Goal: Navigation & Orientation: Find specific page/section

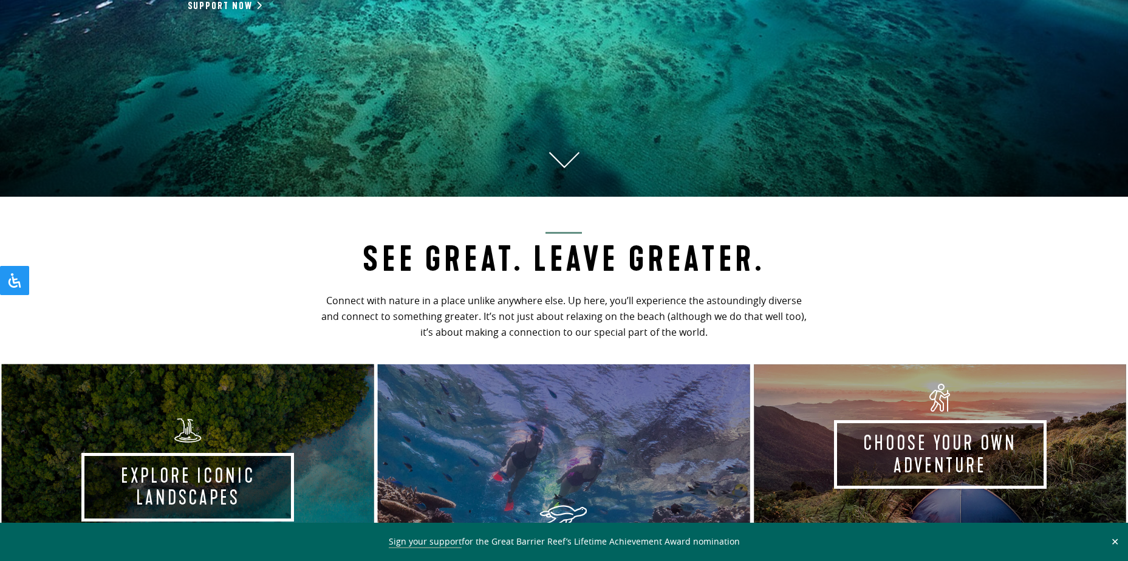
click at [1118, 545] on button "✕" at bounding box center [1115, 541] width 14 height 11
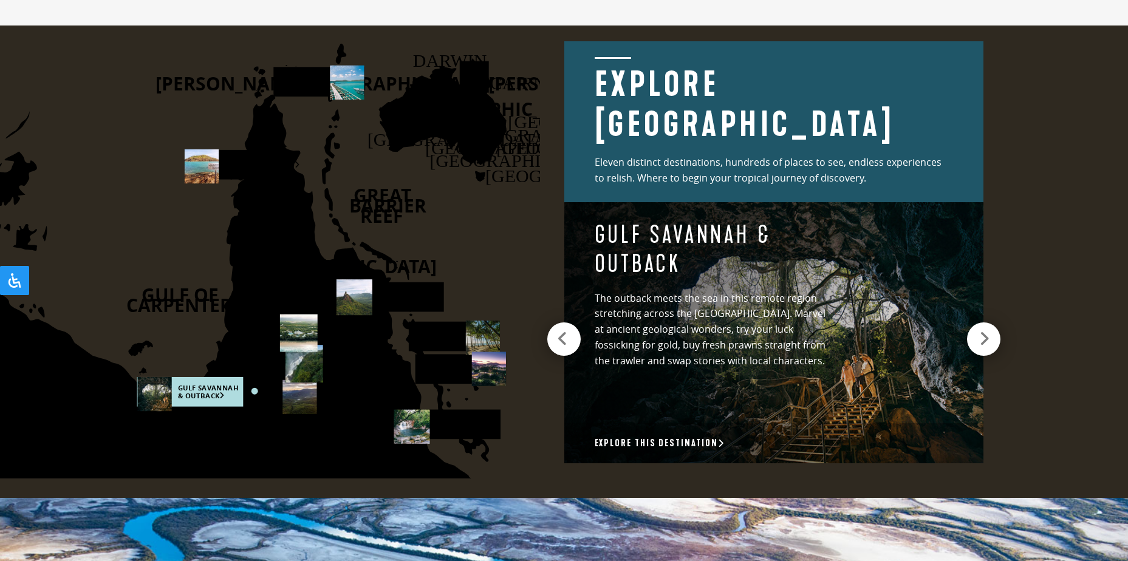
scroll to position [1701, 0]
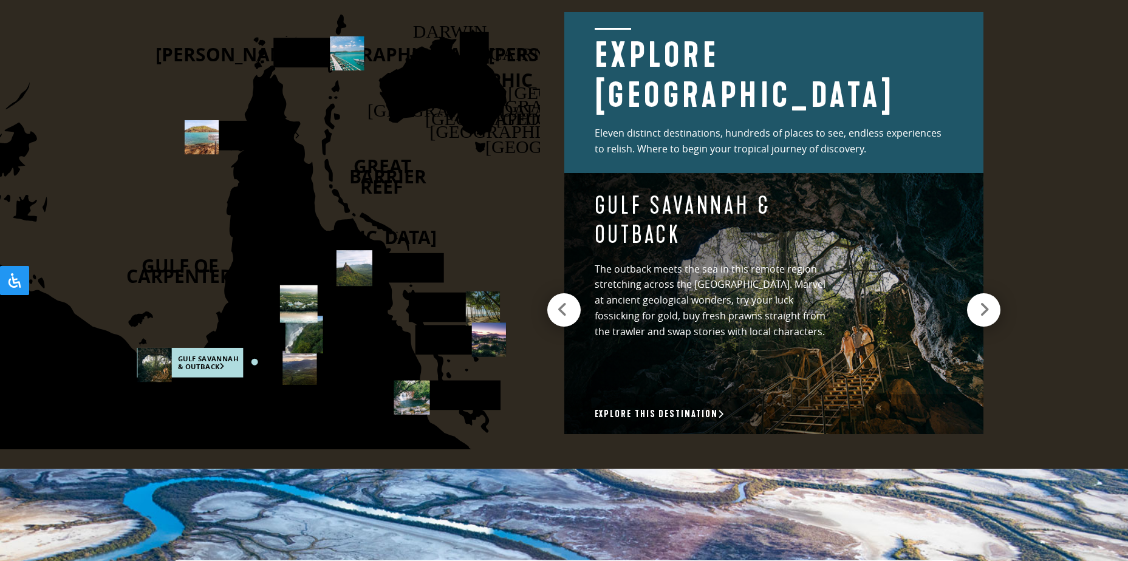
click at [337, 58] on use at bounding box center [347, 53] width 34 height 34
click at [313, 60] on rect at bounding box center [318, 53] width 91 height 30
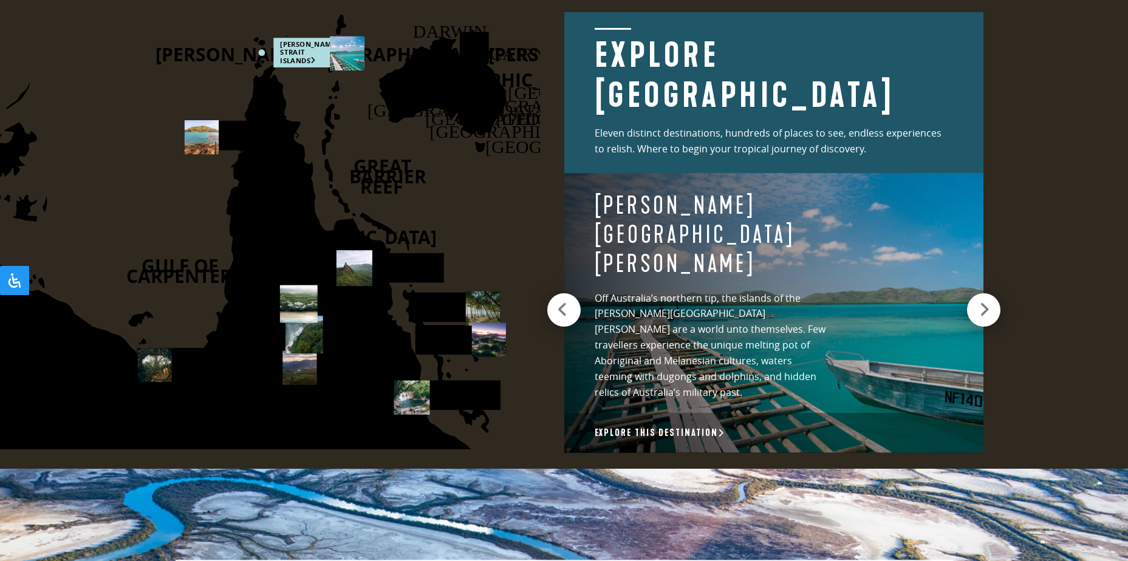
click at [313, 60] on rect at bounding box center [318, 53] width 91 height 30
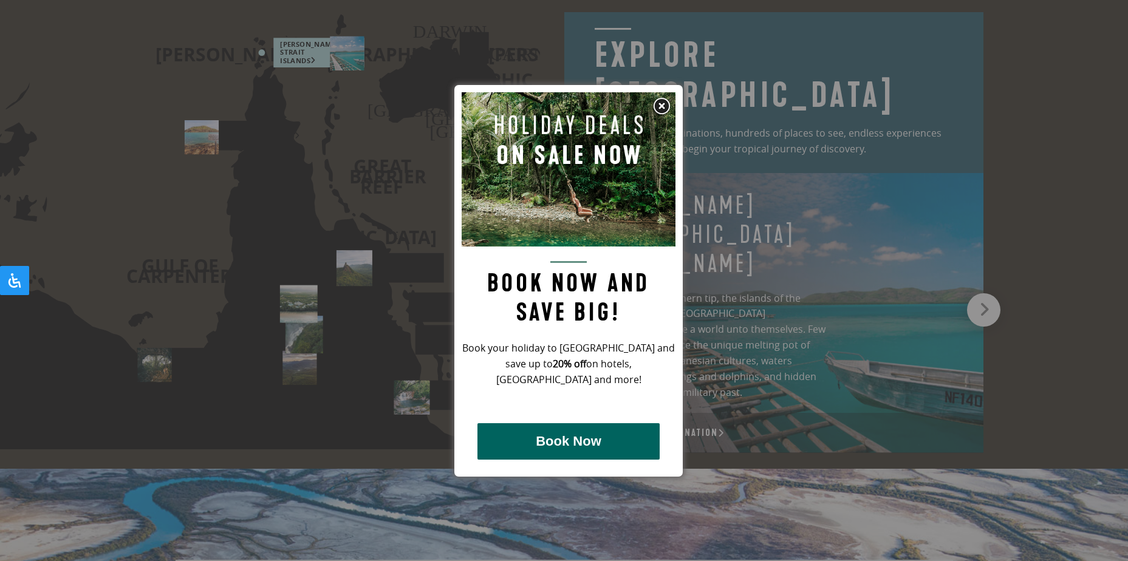
click at [663, 111] on img at bounding box center [661, 106] width 18 height 18
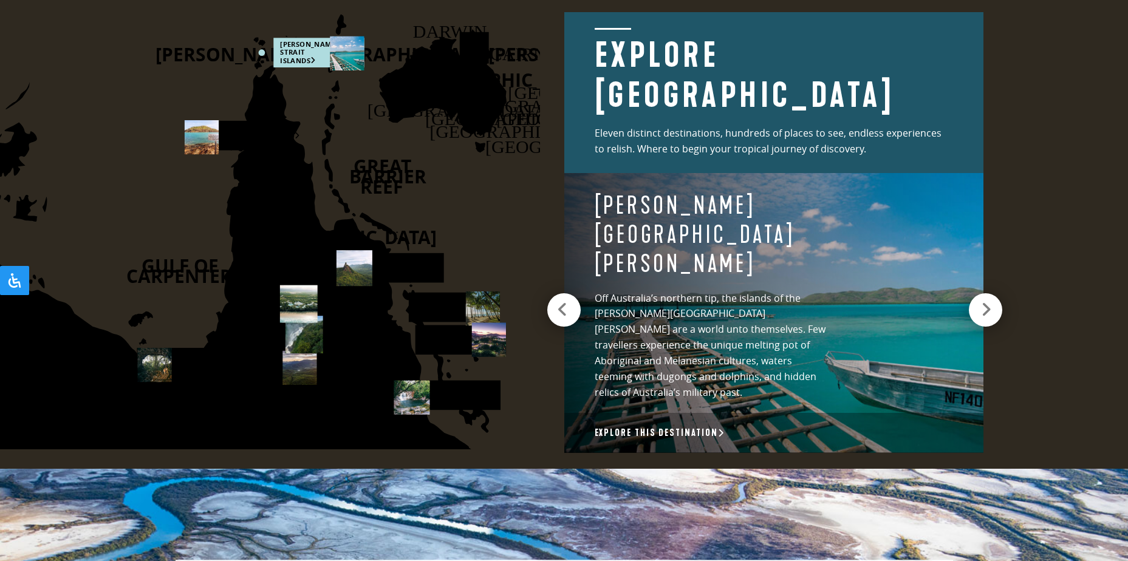
click at [993, 299] on div at bounding box center [985, 309] width 33 height 33
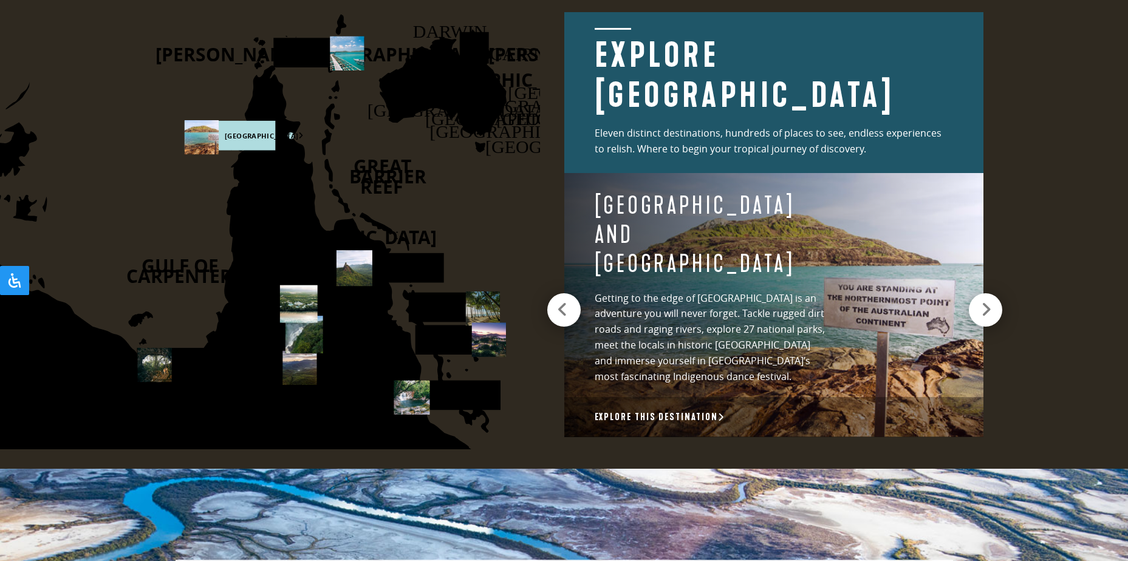
click at [993, 299] on div at bounding box center [985, 309] width 33 height 33
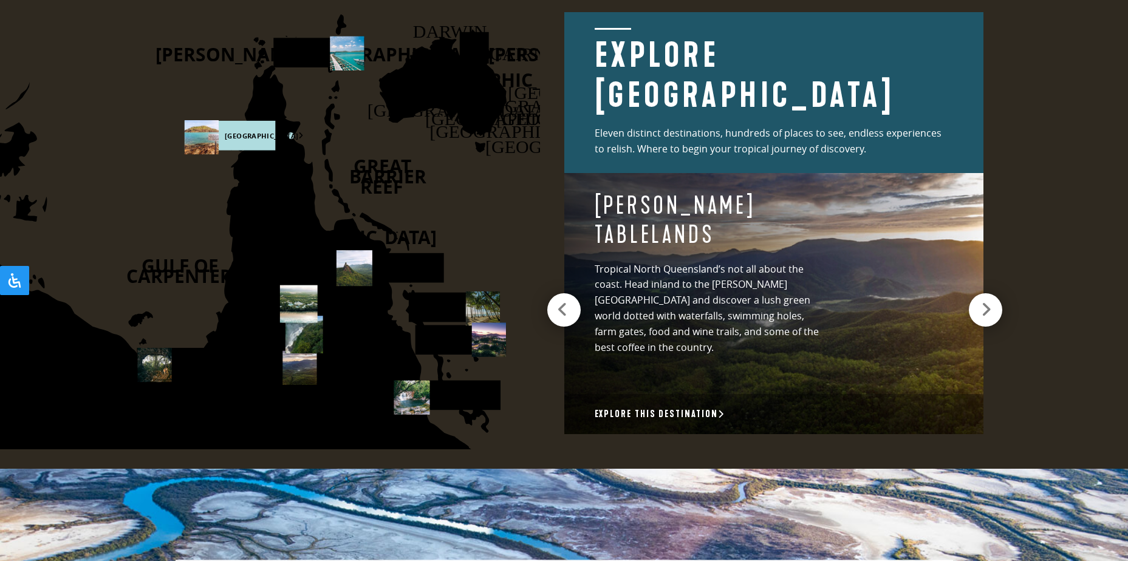
click at [993, 299] on div at bounding box center [985, 309] width 33 height 33
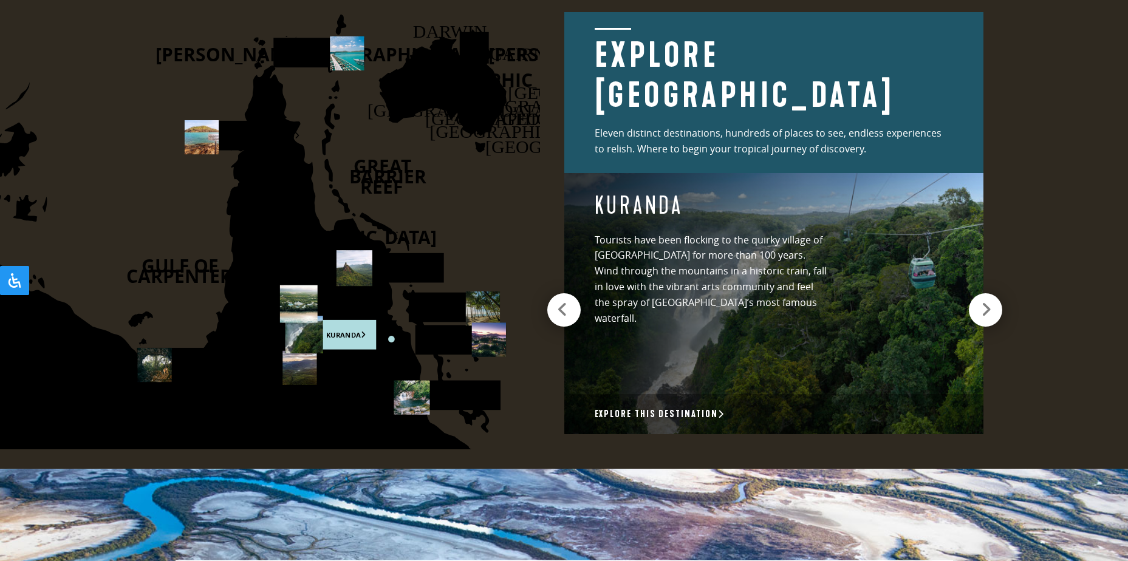
click at [993, 299] on div at bounding box center [985, 309] width 33 height 33
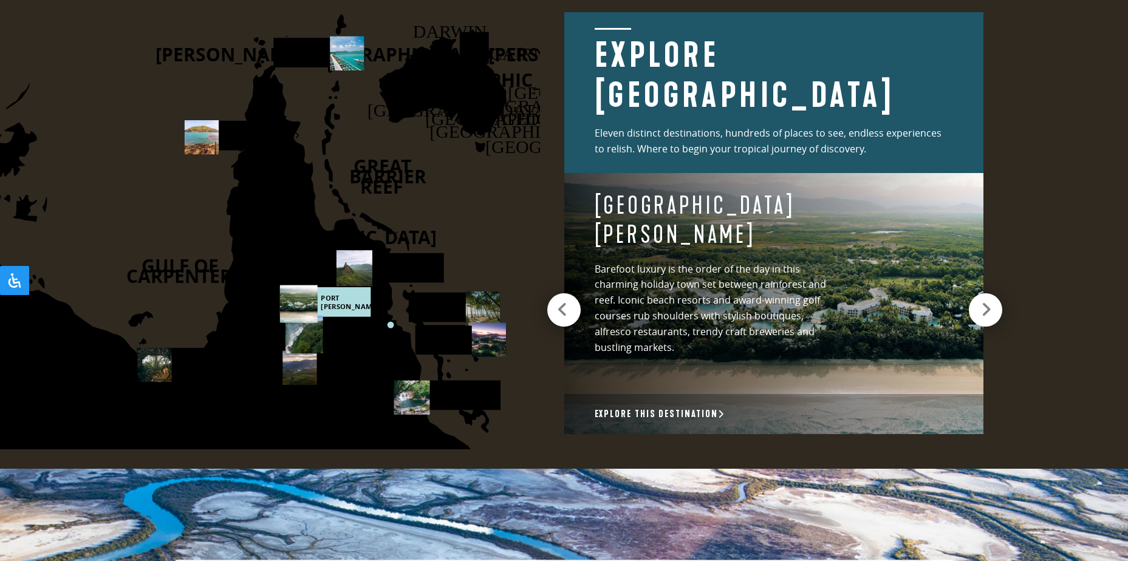
click at [993, 299] on div at bounding box center [985, 309] width 33 height 33
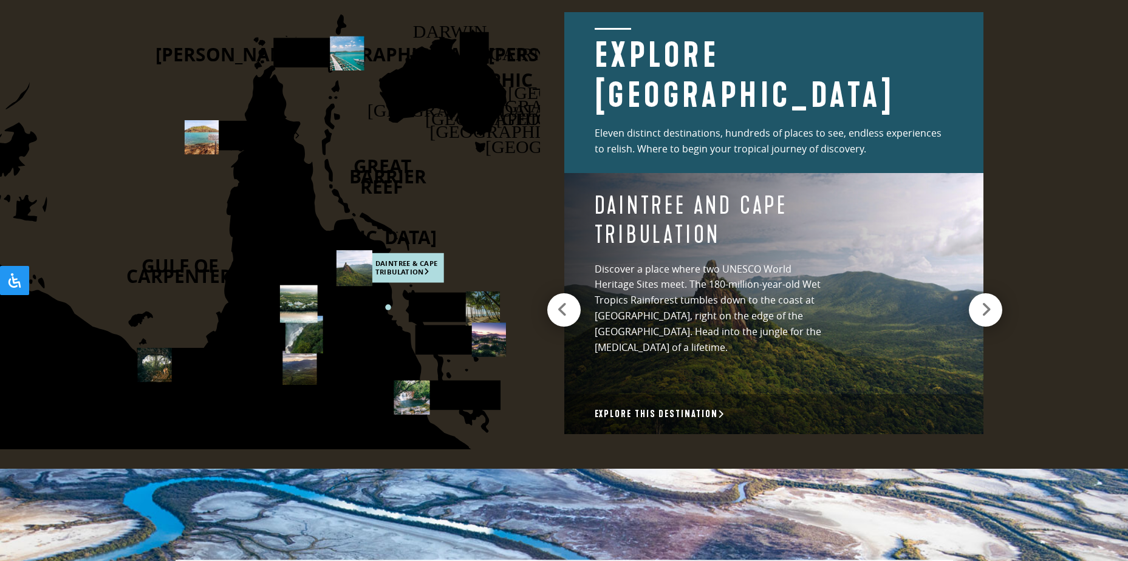
click at [993, 299] on div at bounding box center [985, 309] width 33 height 33
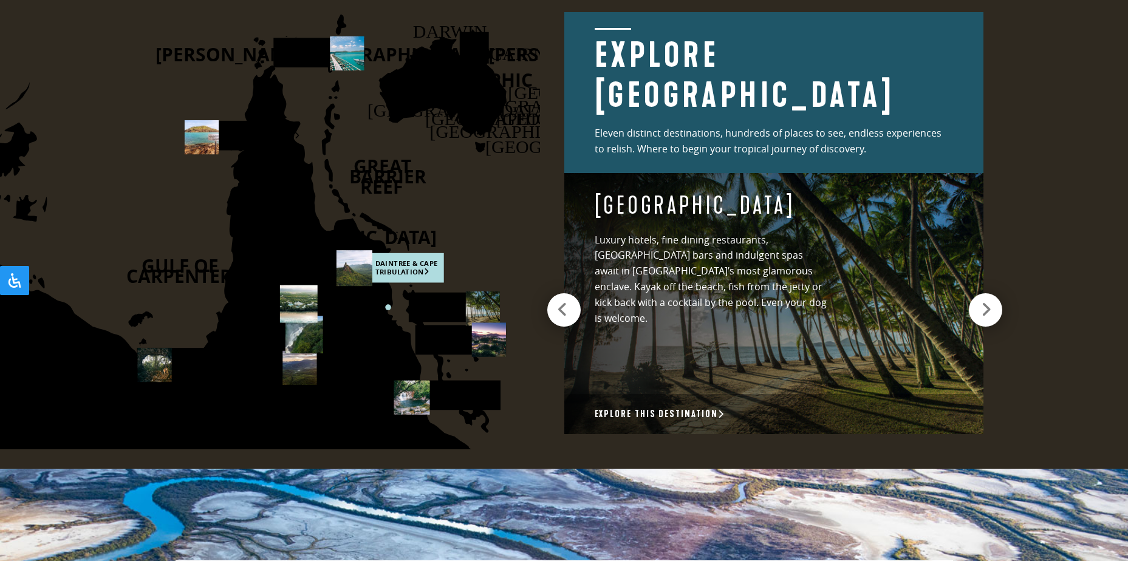
click at [993, 299] on div at bounding box center [985, 309] width 33 height 33
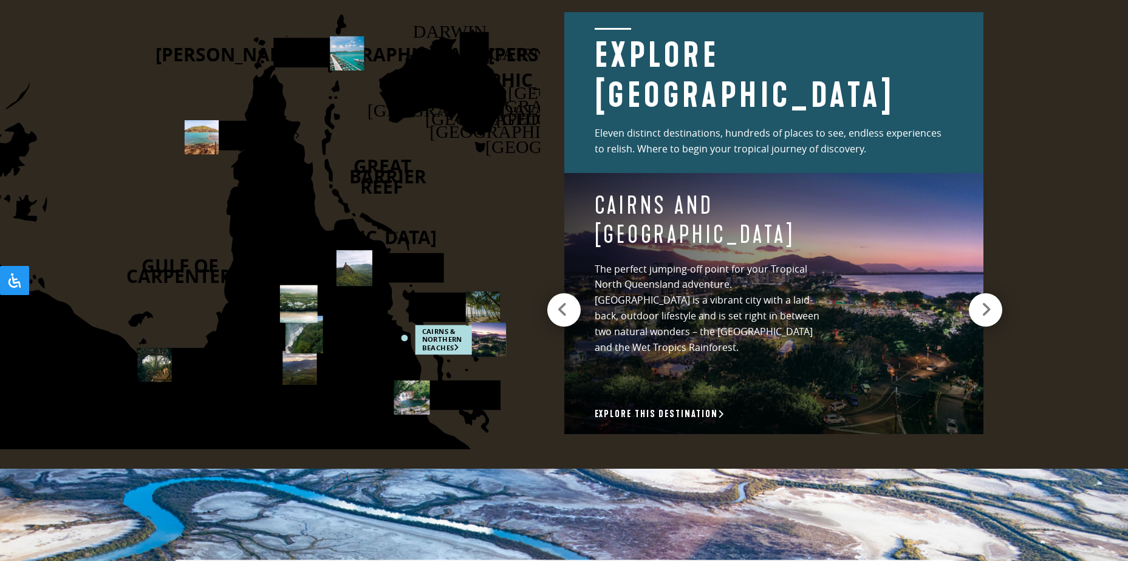
click at [991, 301] on icon at bounding box center [986, 309] width 10 height 17
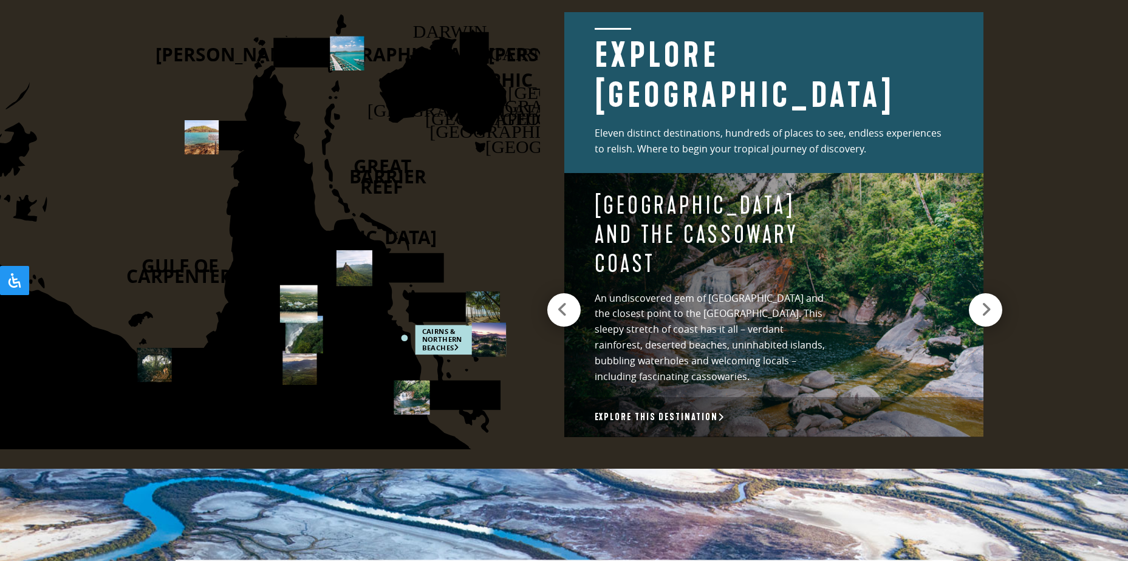
click at [991, 301] on icon at bounding box center [986, 309] width 10 height 17
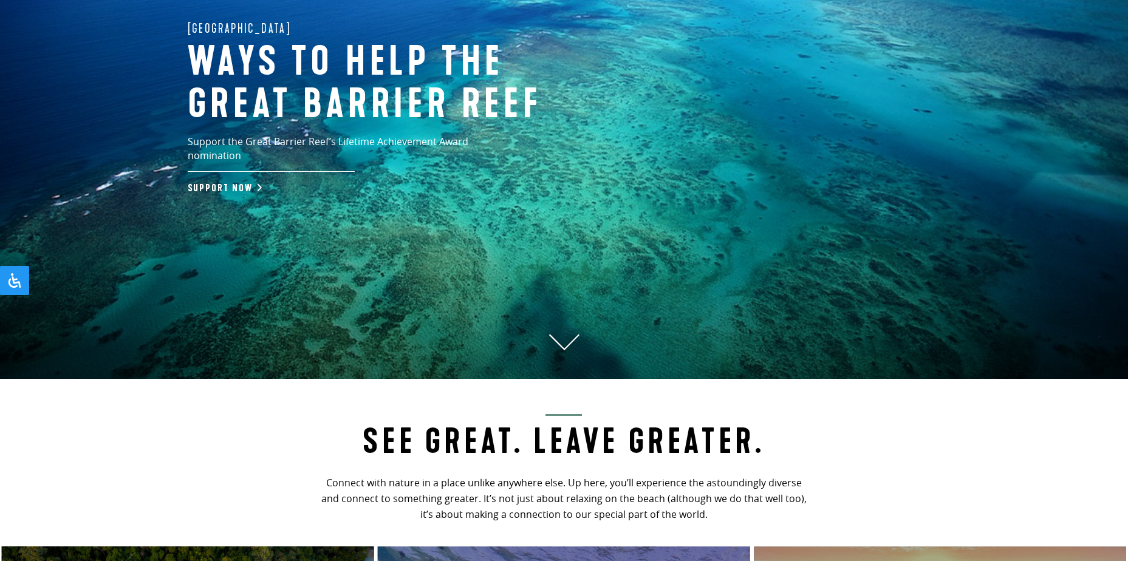
scroll to position [0, 0]
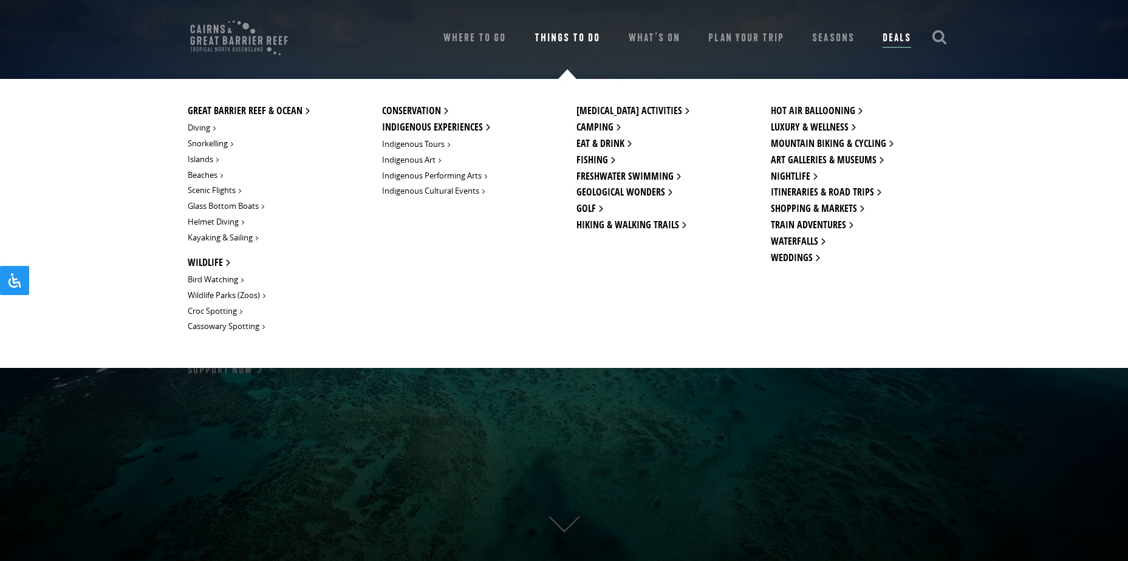
click at [592, 40] on link "Things To Do" at bounding box center [568, 38] width 66 height 17
